Goal: Information Seeking & Learning: Find specific fact

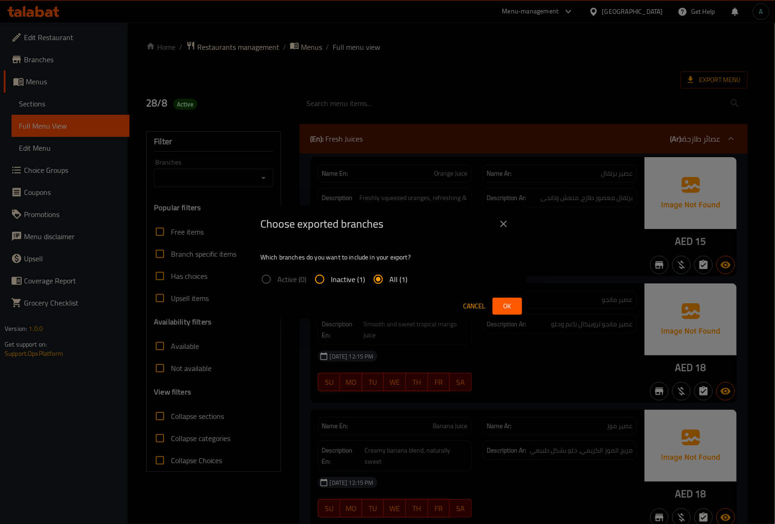
click at [78, 50] on div "Choose exported branches Which branches do you want to include in your export? …" at bounding box center [387, 262] width 775 height 524
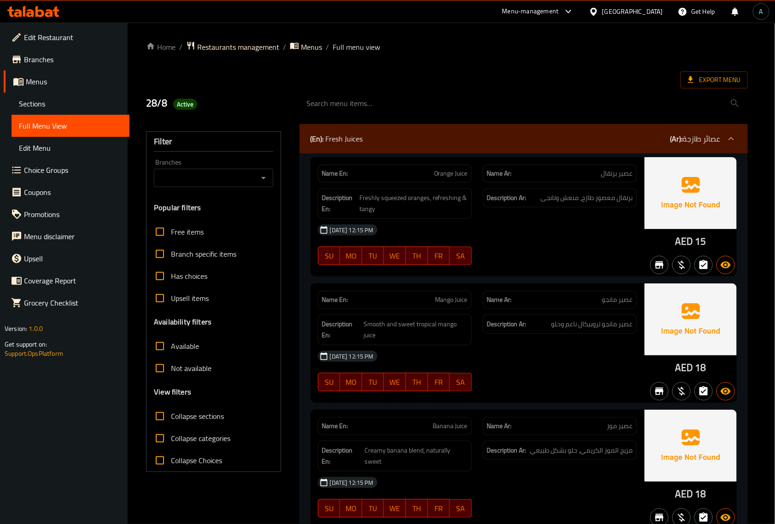
click at [59, 32] on span "Edit Restaurant" at bounding box center [73, 37] width 98 height 11
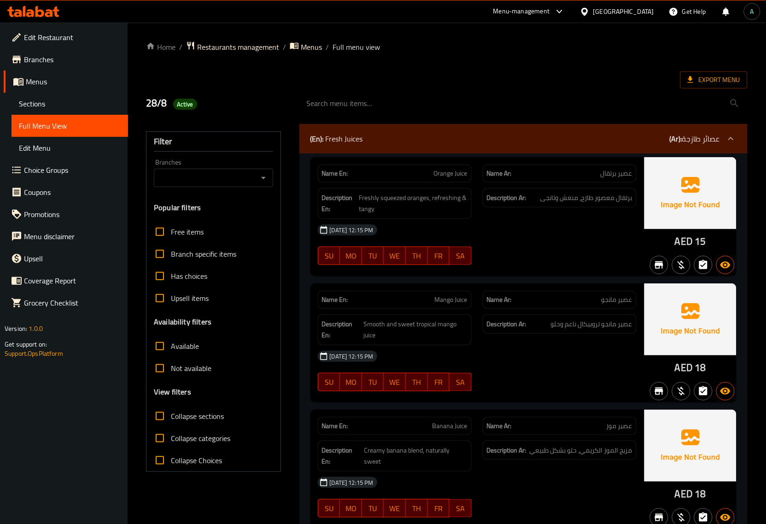
click at [44, 8] on icon at bounding box center [33, 11] width 52 height 11
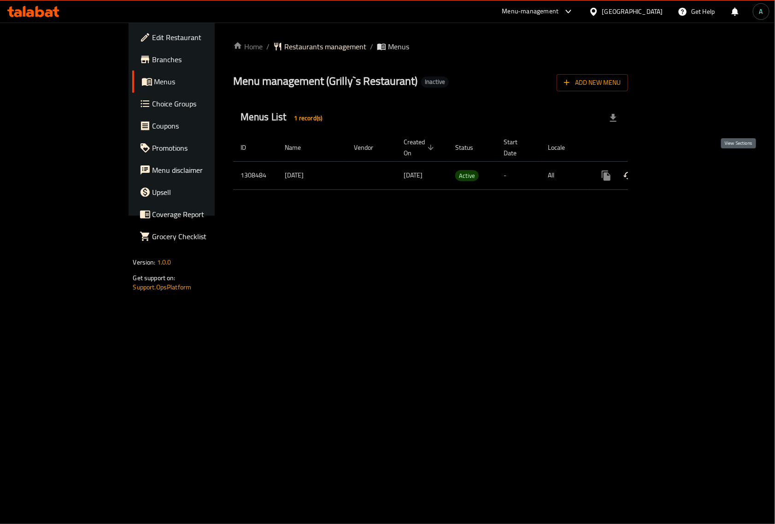
click at [678, 170] on icon "enhanced table" at bounding box center [672, 175] width 11 height 11
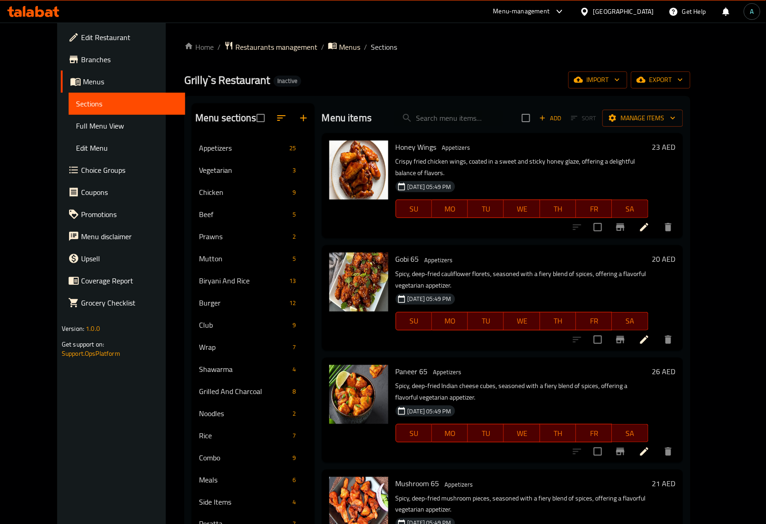
click at [80, 129] on span "Full Menu View" at bounding box center [127, 125] width 102 height 11
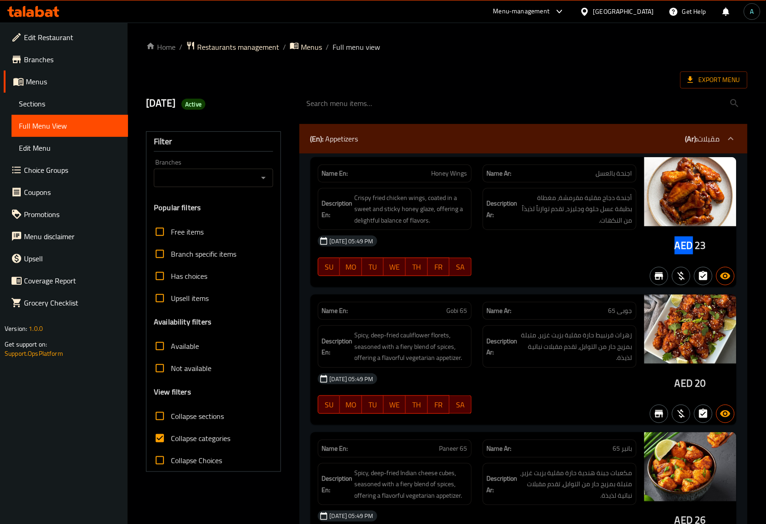
drag, startPoint x: 676, startPoint y: 246, endPoint x: 694, endPoint y: 247, distance: 18.0
click at [694, 247] on div "AED 23" at bounding box center [690, 246] width 31 height 14
copy span "AED"
drag, startPoint x: 426, startPoint y: 75, endPoint x: 384, endPoint y: 112, distance: 56.2
click at [425, 76] on div "Export Menu" at bounding box center [447, 79] width 602 height 17
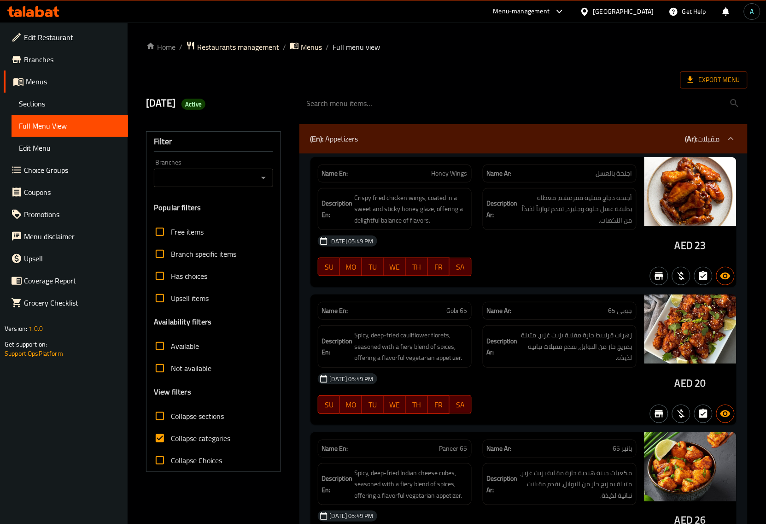
click at [181, 433] on span "Collapse categories" at bounding box center [200, 438] width 59 height 11
click at [171, 433] on input "Collapse categories" at bounding box center [160, 438] width 22 height 22
checkbox input "false"
click at [453, 170] on span "Honey Wings" at bounding box center [450, 174] width 36 height 10
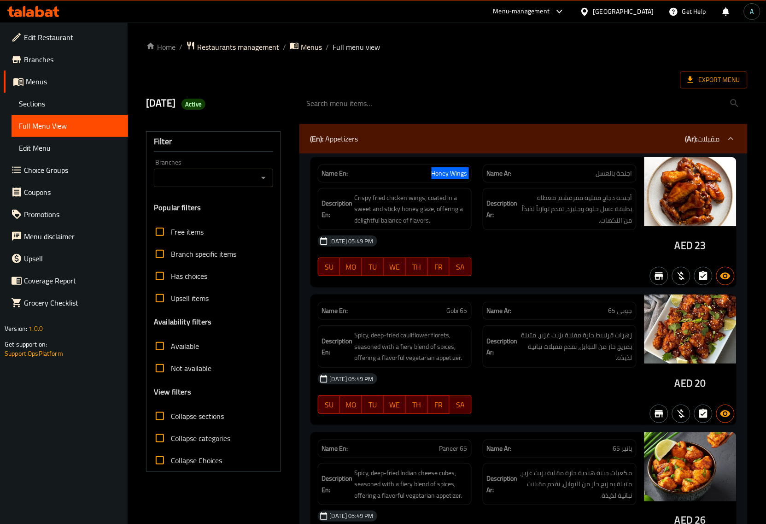
click at [453, 170] on span "Honey Wings" at bounding box center [450, 174] width 36 height 10
copy span "Honey Wings"
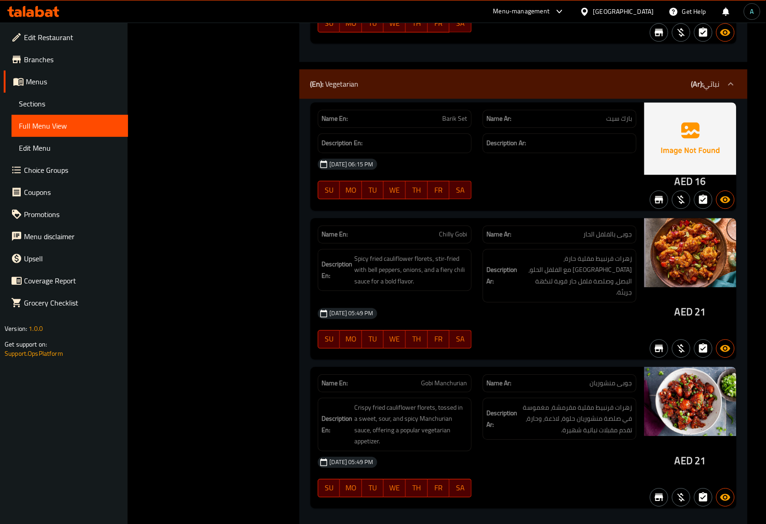
scroll to position [3686, 0]
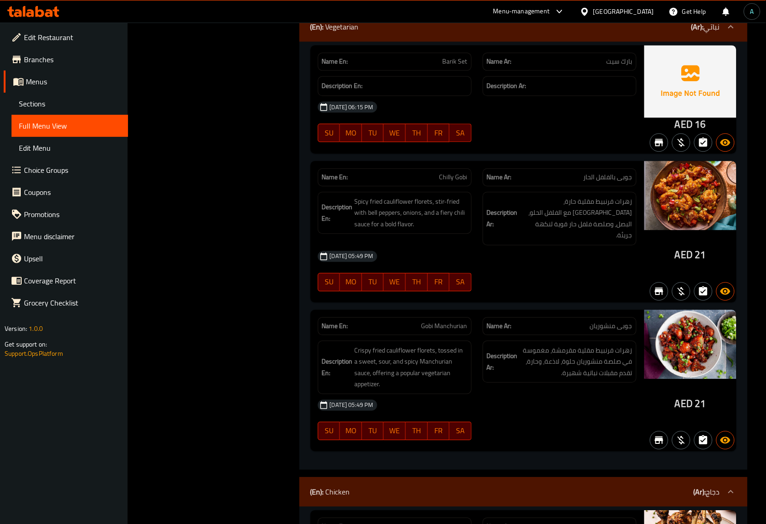
click at [447, 57] on span "Barik Set" at bounding box center [455, 62] width 25 height 10
copy span "Barik Set"
click at [447, 173] on div "Name En: Chilly Gobi" at bounding box center [395, 177] width 154 height 18
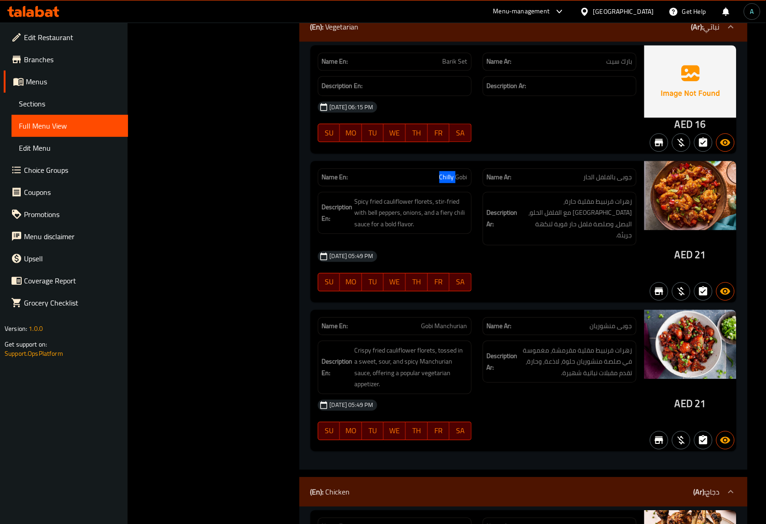
click at [447, 173] on div "Name En: Chilly Gobi" at bounding box center [395, 177] width 154 height 18
copy span "Chilly Gobi"
click at [454, 321] on span "Gobi Manchurian" at bounding box center [445, 326] width 46 height 10
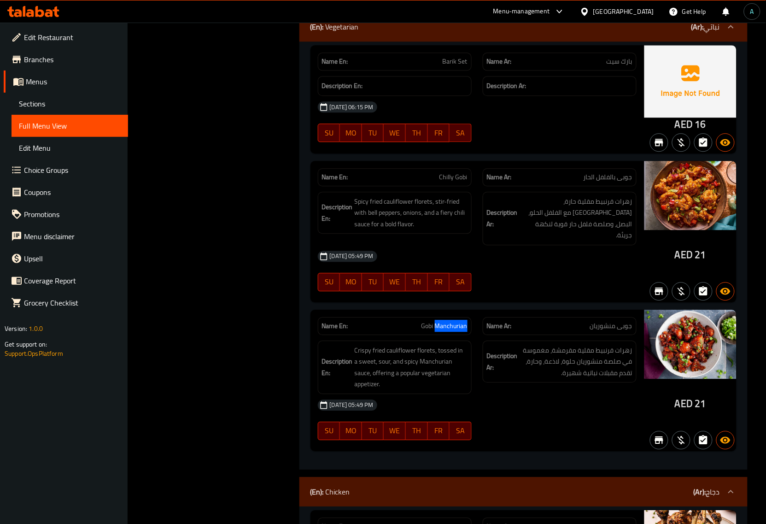
copy span "Manchurian"
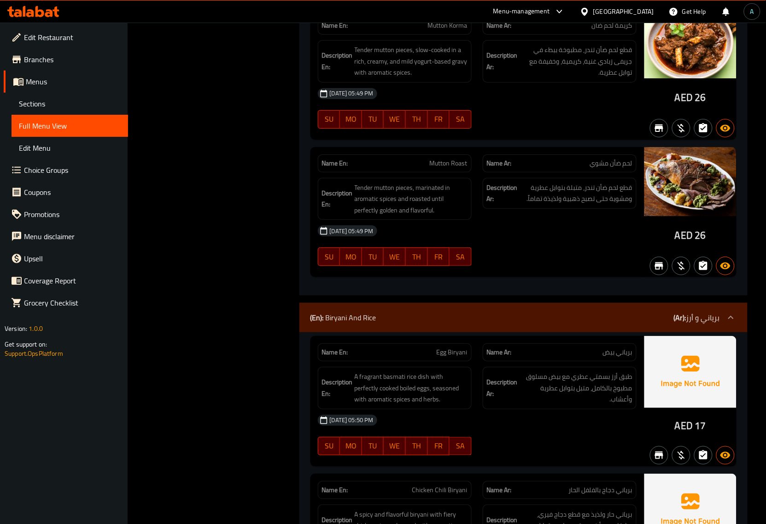
scroll to position [7258, 0]
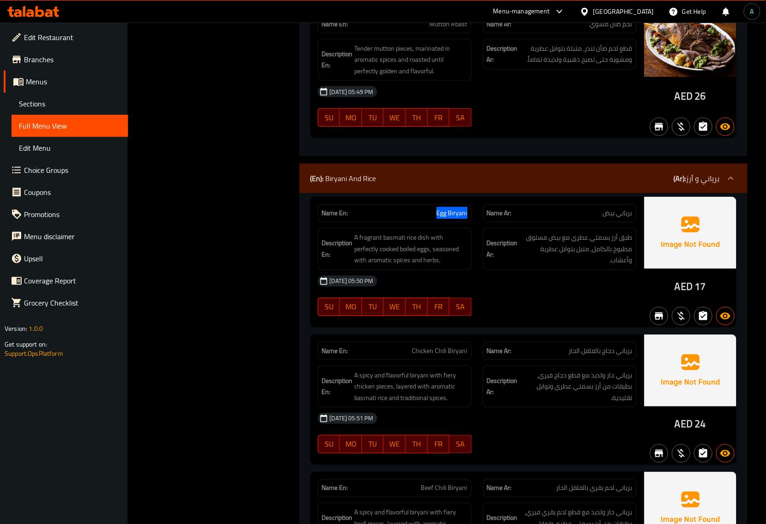
drag, startPoint x: 437, startPoint y: 194, endPoint x: 470, endPoint y: 194, distance: 33.2
click at [470, 204] on div "Name En: Egg Biryani" at bounding box center [395, 213] width 154 height 18
copy span "Egg Biryani"
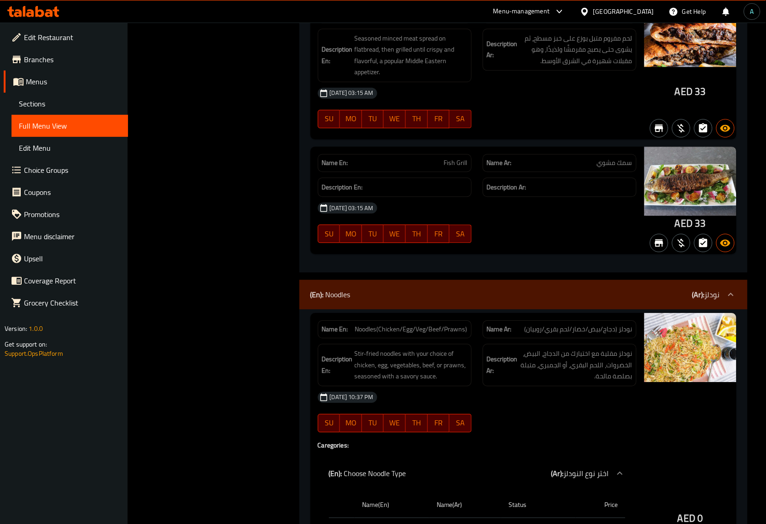
scroll to position [16013, 0]
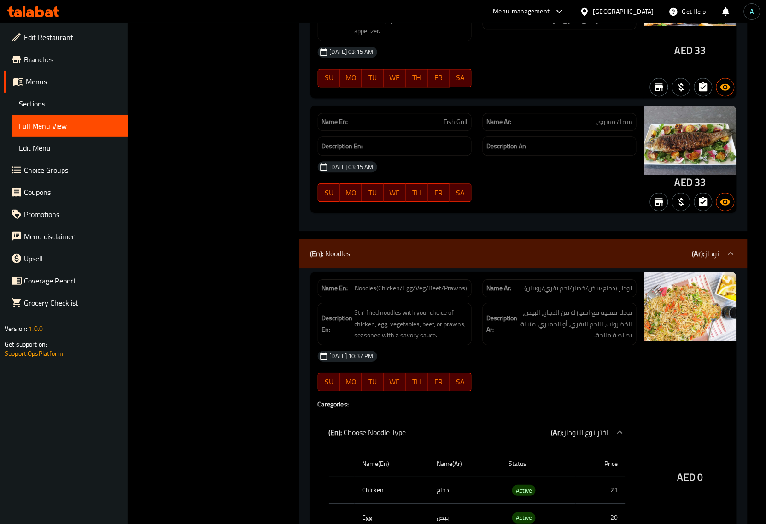
click at [452, 283] on span "Noodles(Chicken/Egg/Veg/Beef/Prawns)" at bounding box center [411, 288] width 112 height 10
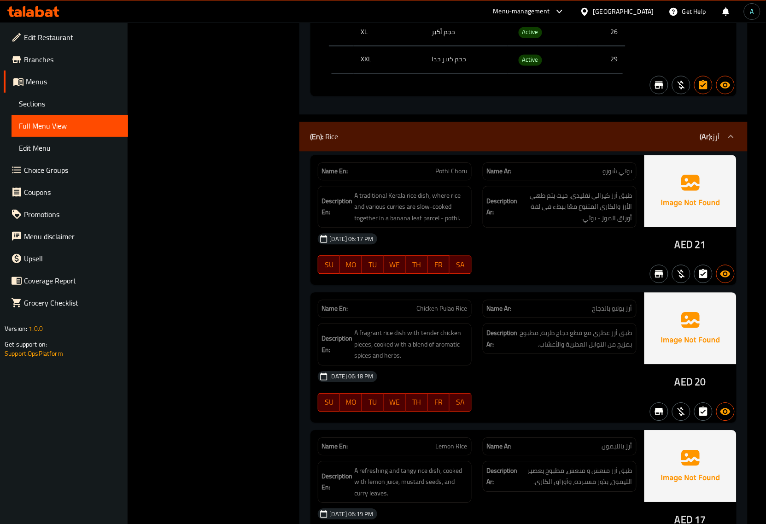
scroll to position [16975, 0]
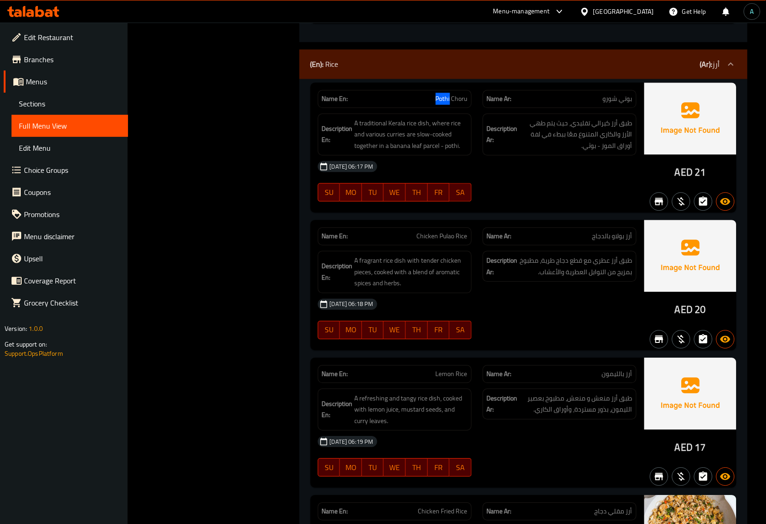
drag, startPoint x: 424, startPoint y: 91, endPoint x: 450, endPoint y: 91, distance: 25.8
click at [450, 91] on div "Name En: Pothi Choru" at bounding box center [395, 99] width 154 height 18
copy span "Pothi"
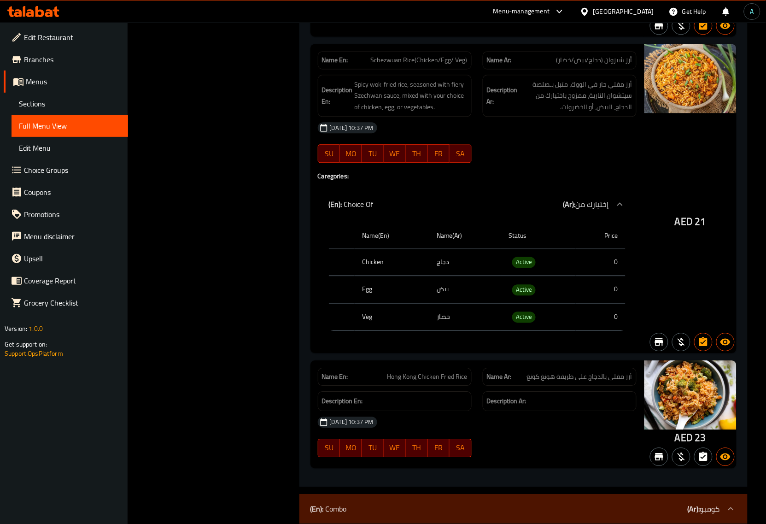
scroll to position [17954, 0]
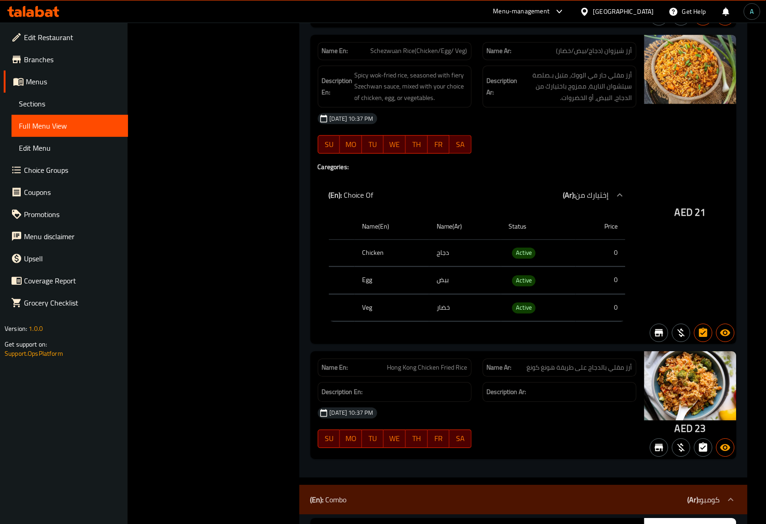
click at [452, 312] on td "خضار" at bounding box center [465, 307] width 72 height 27
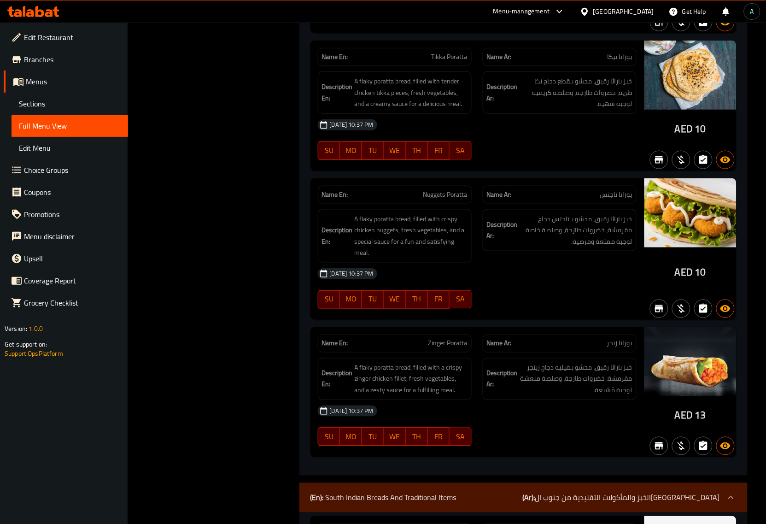
scroll to position [21698, 0]
